Goal: Book appointment/travel/reservation

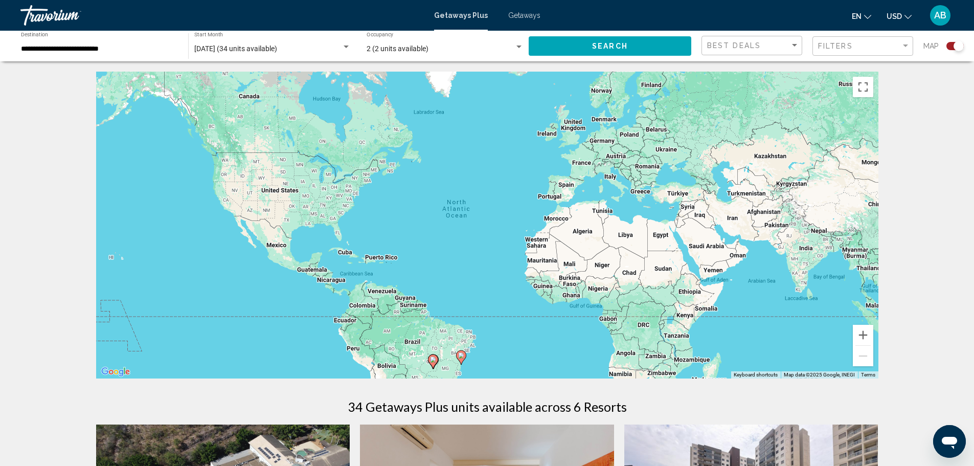
click at [123, 53] on div "**********" at bounding box center [99, 46] width 157 height 28
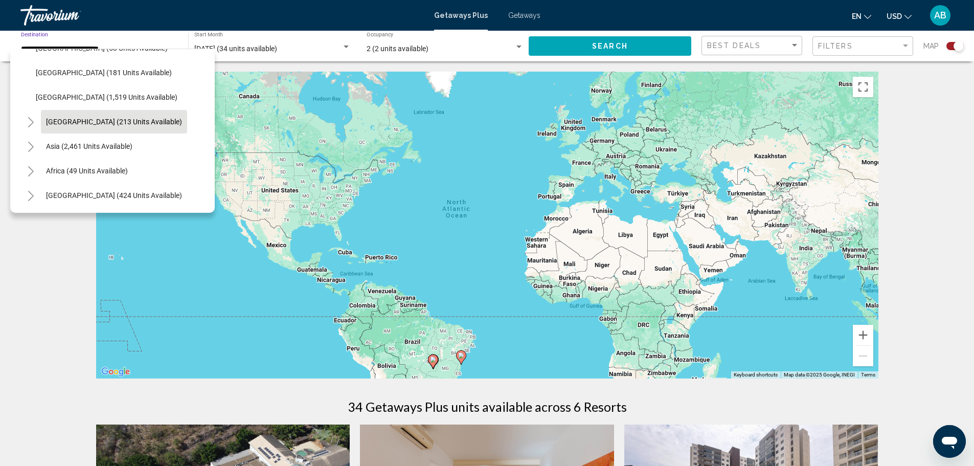
scroll to position [370, 0]
click at [32, 142] on icon "Toggle Asia (2,461 units available)" at bounding box center [31, 147] width 8 height 10
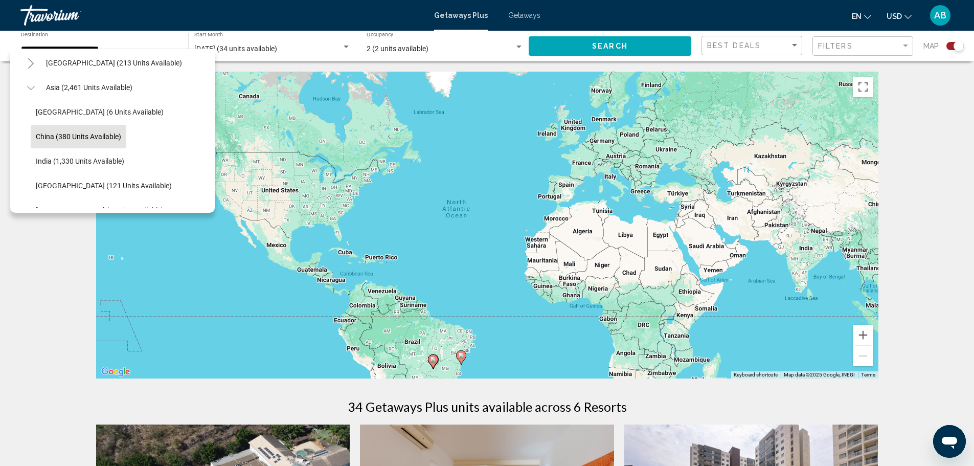
scroll to position [523, 0]
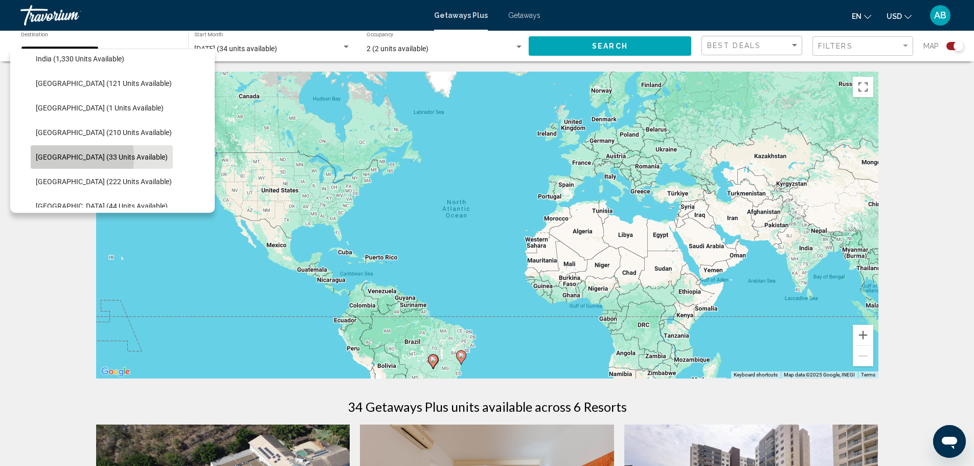
click at [60, 157] on span "[GEOGRAPHIC_DATA] (33 units available)" at bounding box center [102, 157] width 132 height 8
type input "**********"
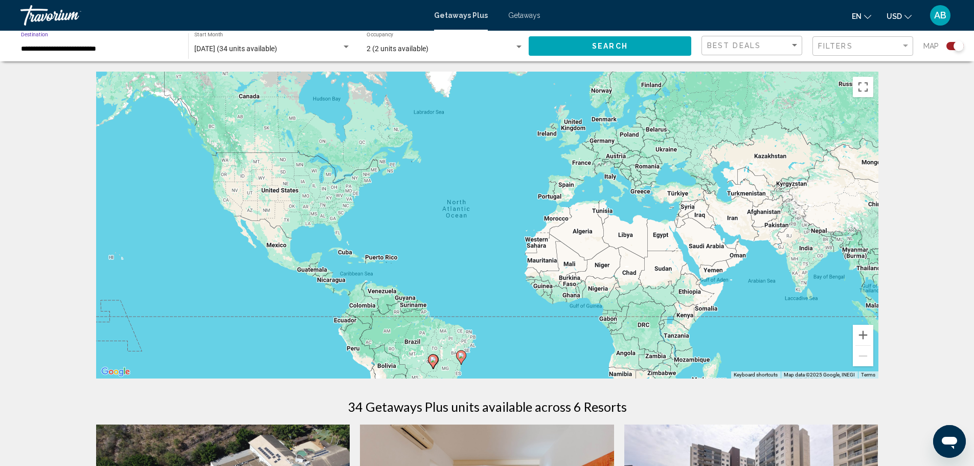
click at [560, 46] on button "Search" at bounding box center [610, 45] width 163 height 19
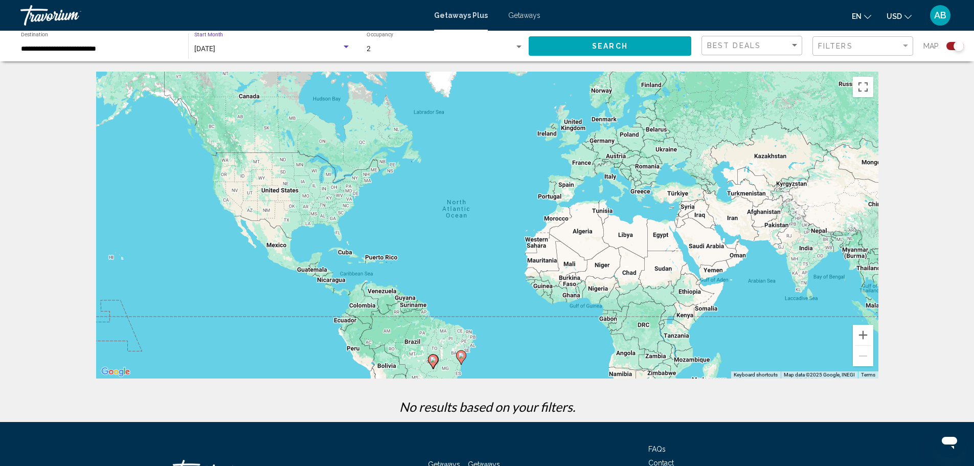
click at [239, 53] on div "[DATE]" at bounding box center [267, 49] width 147 height 8
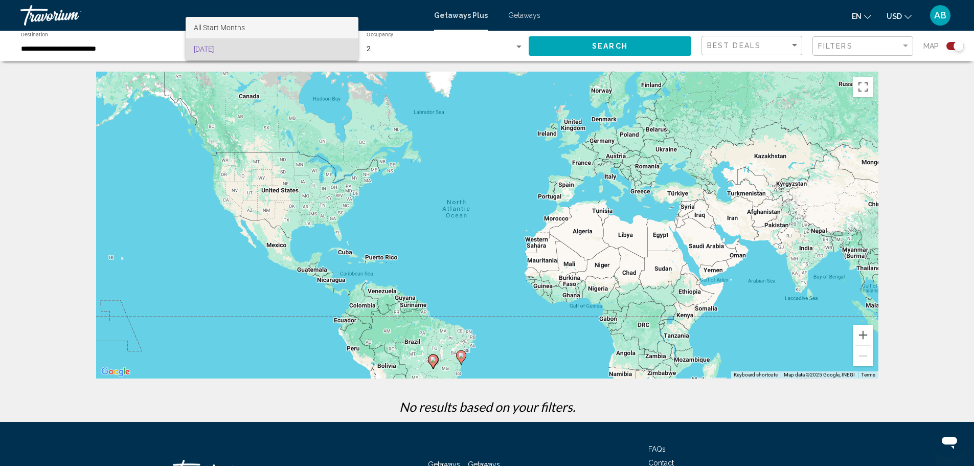
click at [227, 25] on span "All Start Months" at bounding box center [219, 28] width 51 height 8
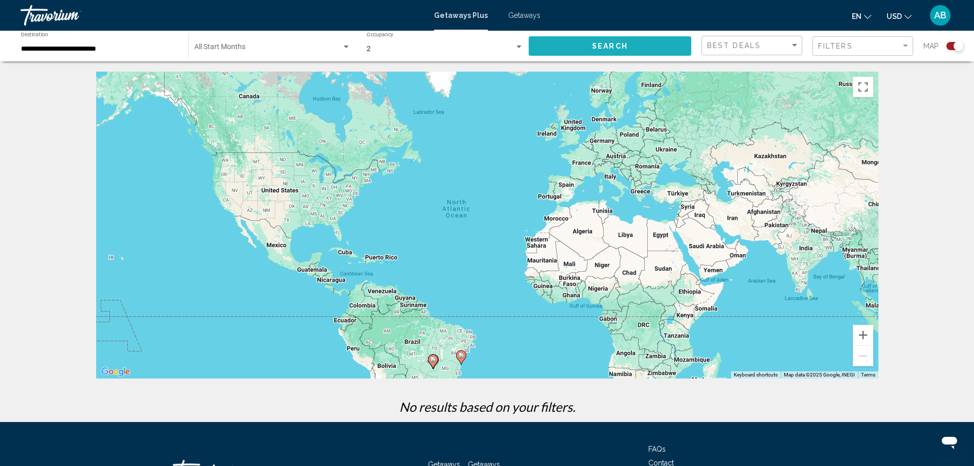
click at [610, 44] on span "Search" at bounding box center [610, 46] width 36 height 8
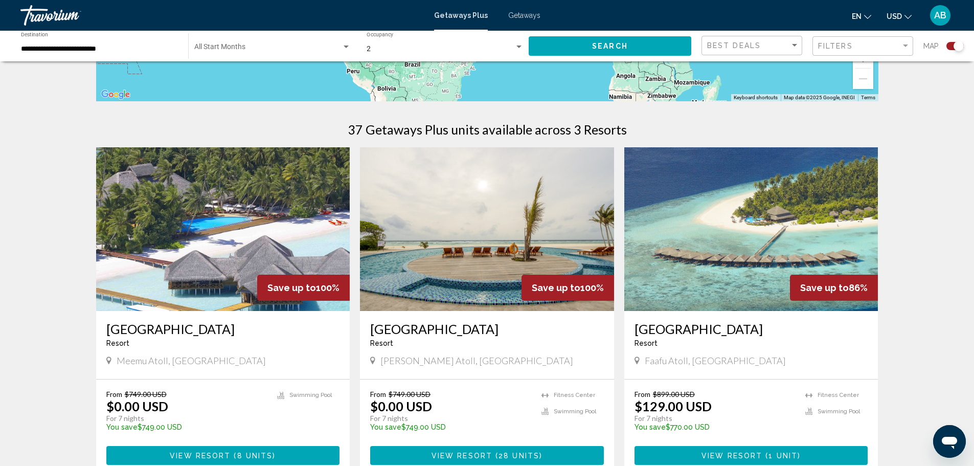
scroll to position [268, 0]
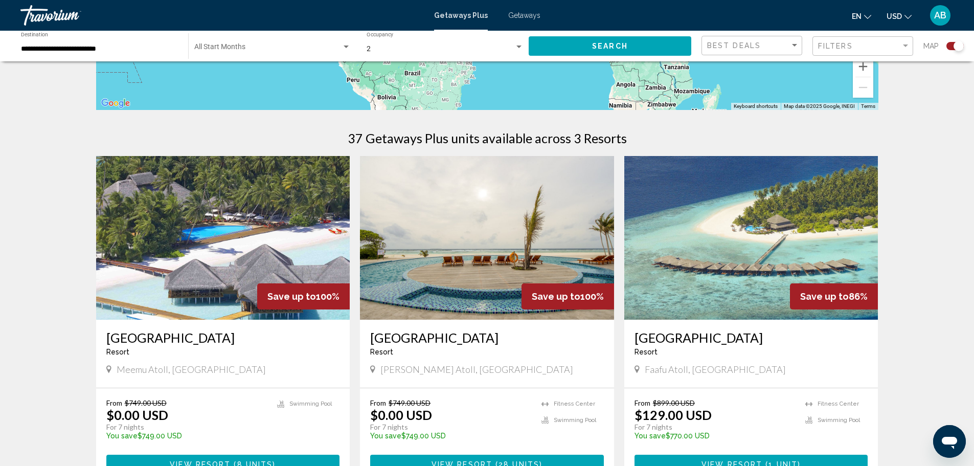
click at [519, 209] on img "Main content" at bounding box center [487, 238] width 254 height 164
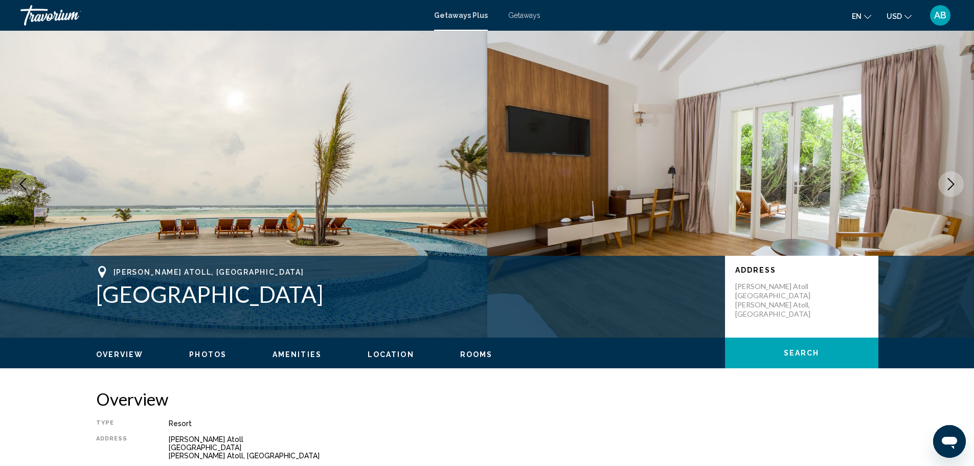
click at [954, 178] on icon "Next image" at bounding box center [951, 184] width 12 height 12
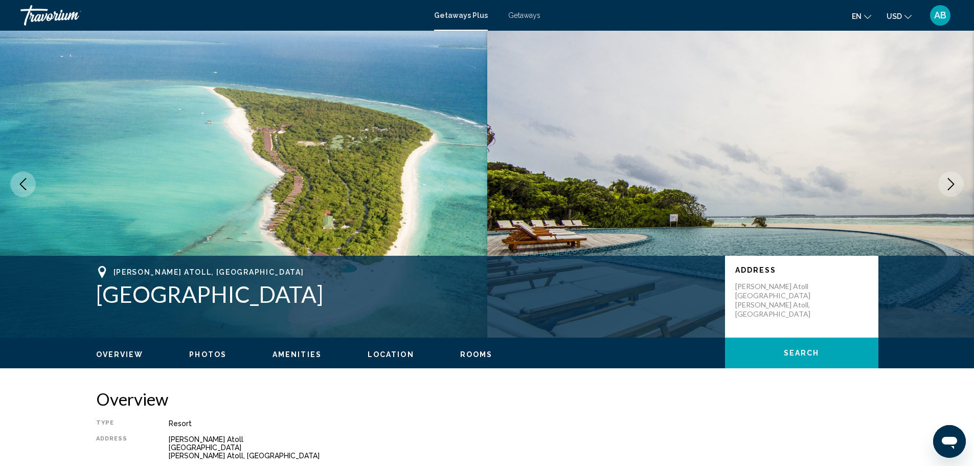
click at [954, 188] on icon "Next image" at bounding box center [951, 184] width 12 height 12
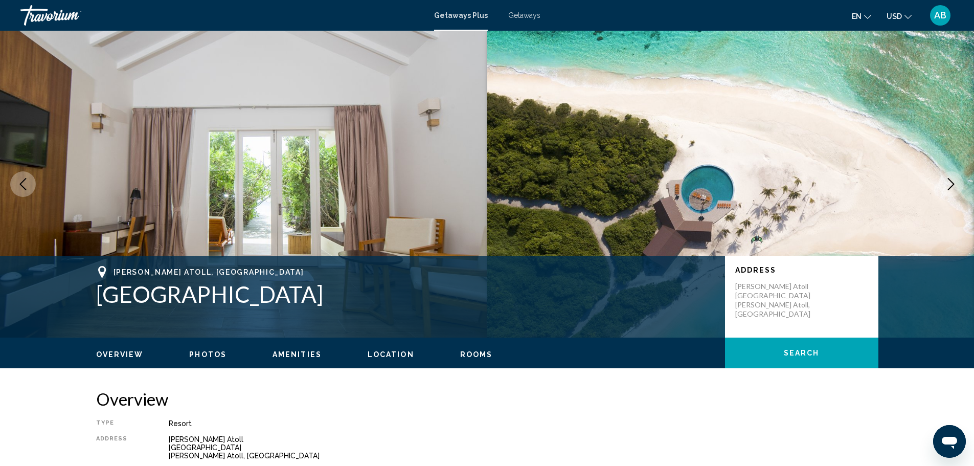
click at [954, 188] on icon "Next image" at bounding box center [951, 184] width 12 height 12
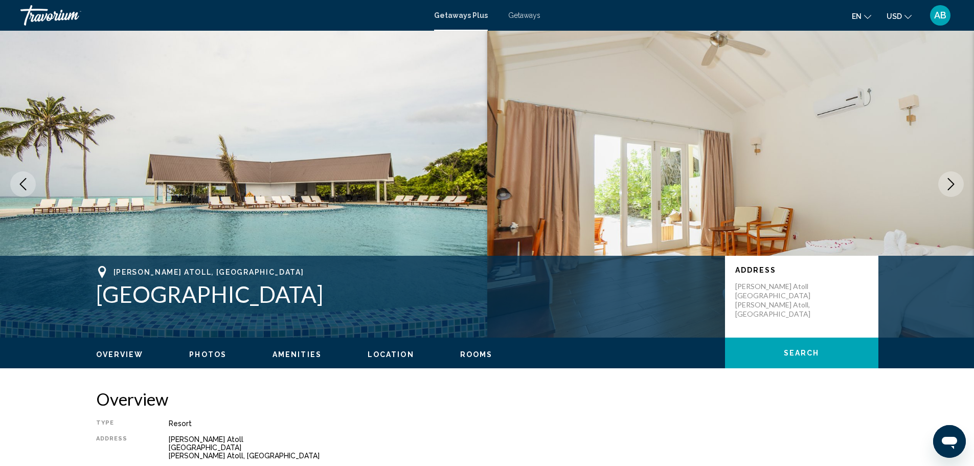
click at [954, 188] on icon "Next image" at bounding box center [951, 184] width 12 height 12
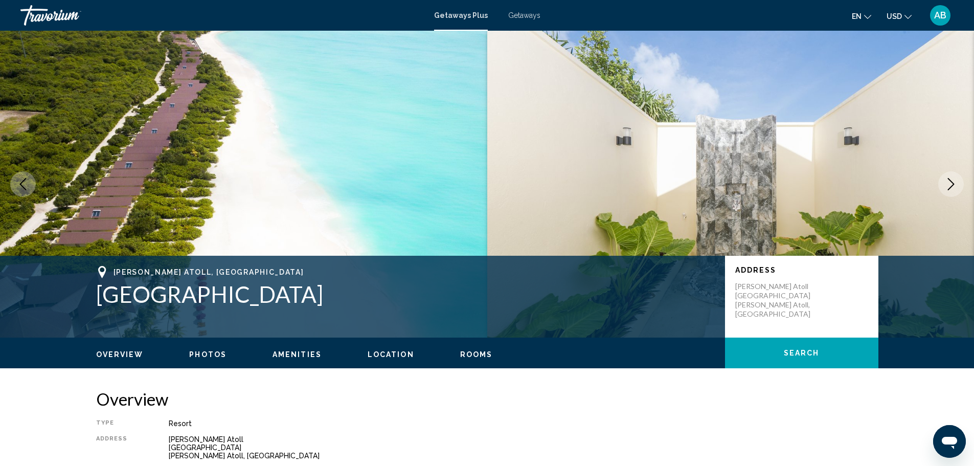
click at [954, 188] on icon "Next image" at bounding box center [951, 184] width 12 height 12
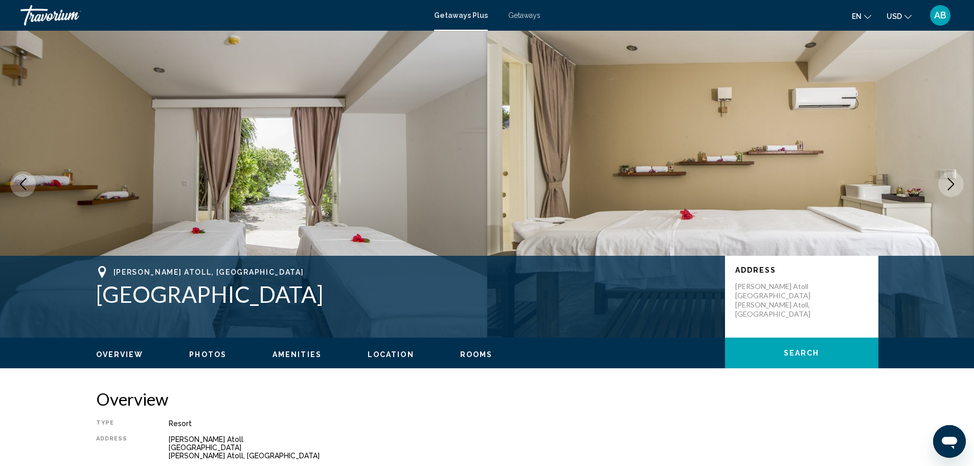
click at [954, 188] on icon "Next image" at bounding box center [951, 184] width 12 height 12
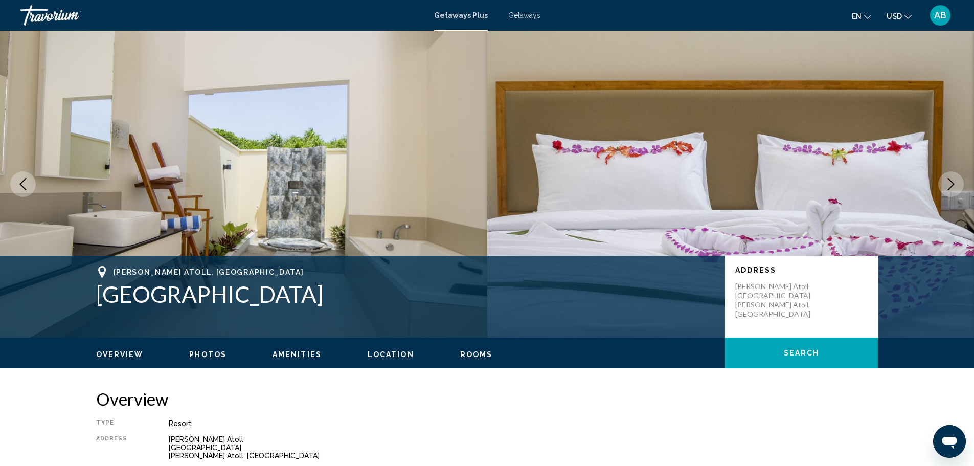
click at [954, 188] on icon "Next image" at bounding box center [951, 184] width 12 height 12
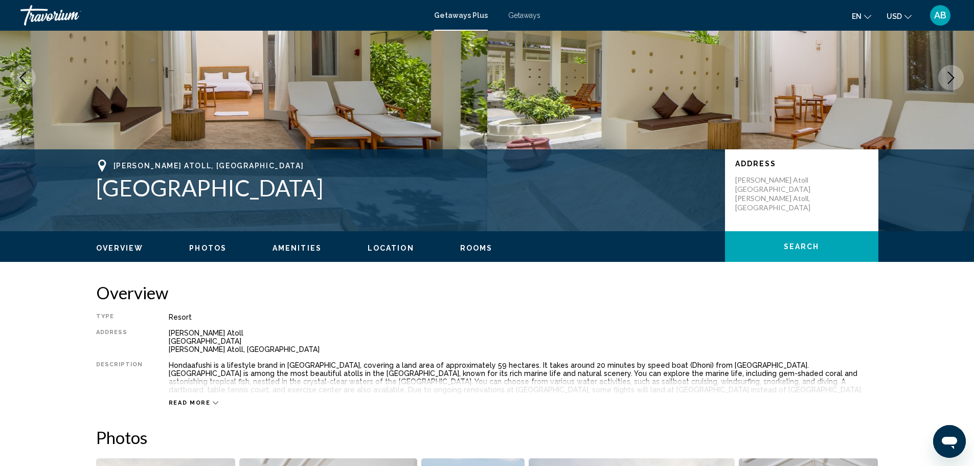
scroll to position [204, 0]
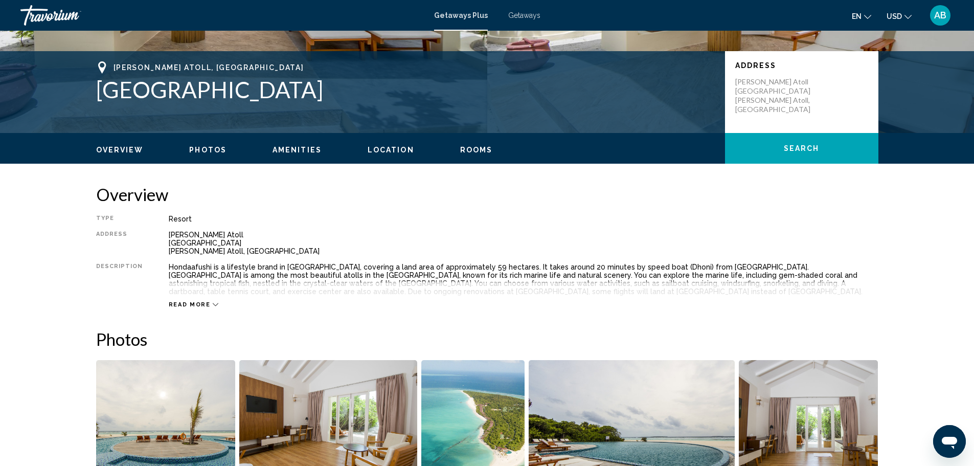
click at [185, 304] on span "Read more" at bounding box center [190, 304] width 42 height 7
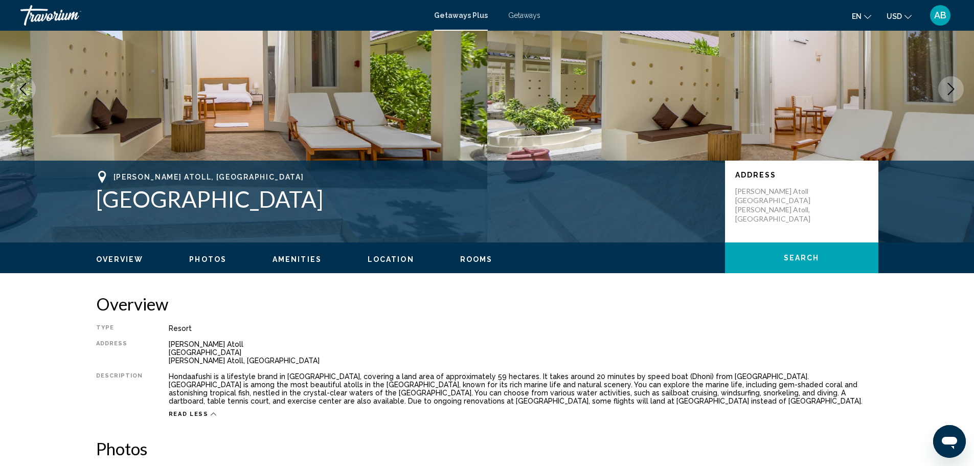
scroll to position [0, 0]
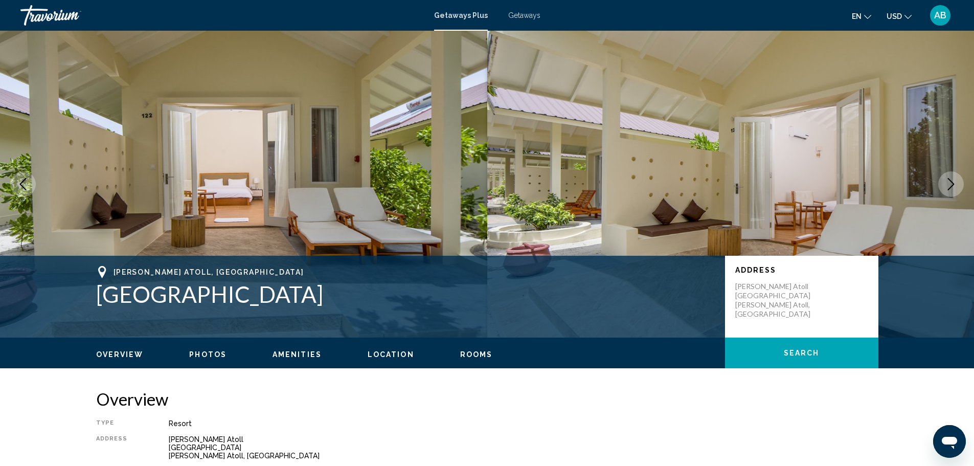
drag, startPoint x: 955, startPoint y: 190, endPoint x: 949, endPoint y: 187, distance: 6.4
click at [954, 190] on button "Next image" at bounding box center [951, 184] width 26 height 26
